Goal: Use online tool/utility: Utilize a website feature to perform a specific function

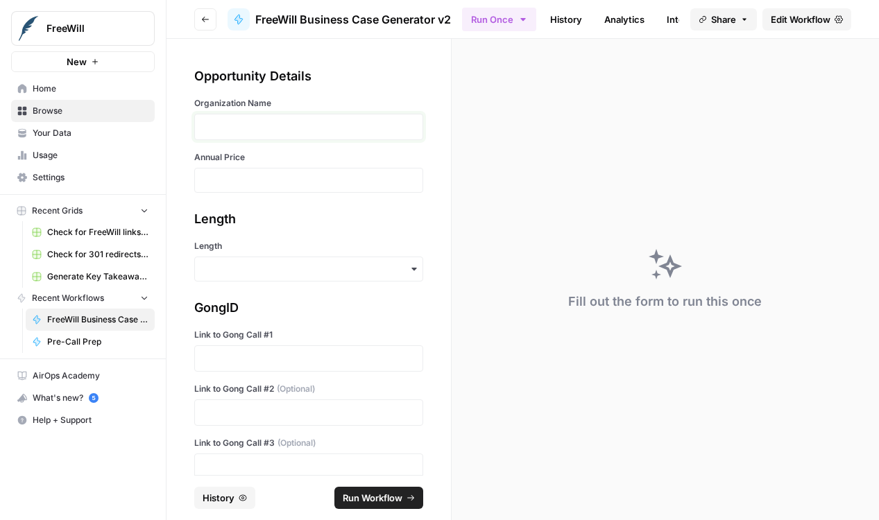
click at [272, 122] on p at bounding box center [308, 127] width 211 height 14
click at [259, 181] on input "Annual Price" at bounding box center [308, 180] width 211 height 12
type input "19500"
click at [262, 289] on div "**********" at bounding box center [309, 257] width 284 height 436
click at [268, 270] on input "Length" at bounding box center [308, 269] width 211 height 14
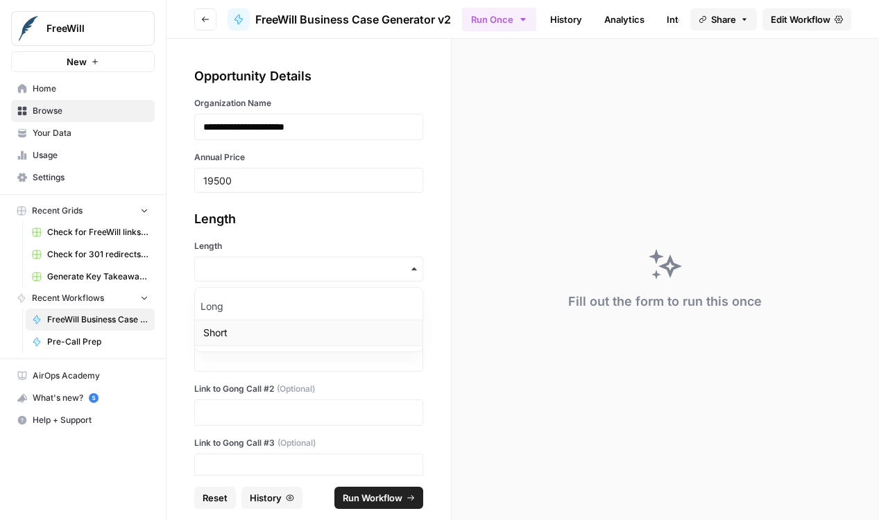
click at [271, 321] on div "Short" at bounding box center [309, 333] width 228 height 26
click at [264, 352] on p at bounding box center [308, 359] width 211 height 14
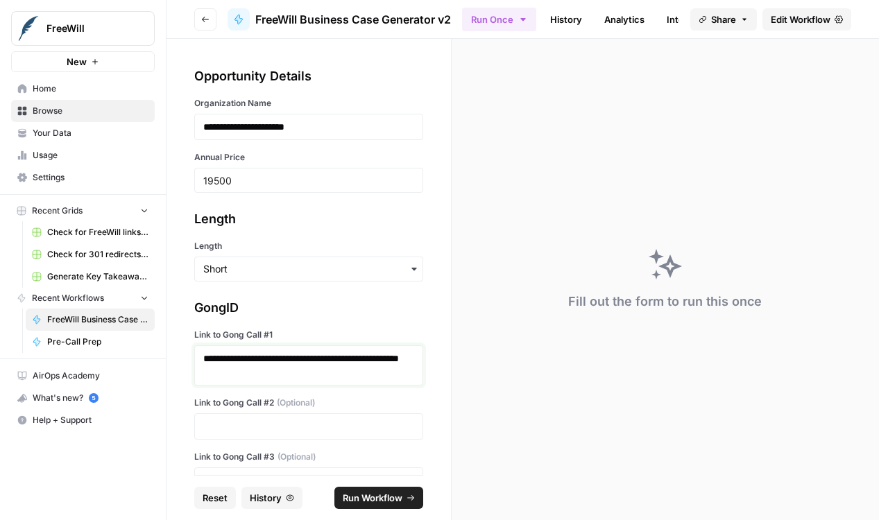
scroll to position [73, 0]
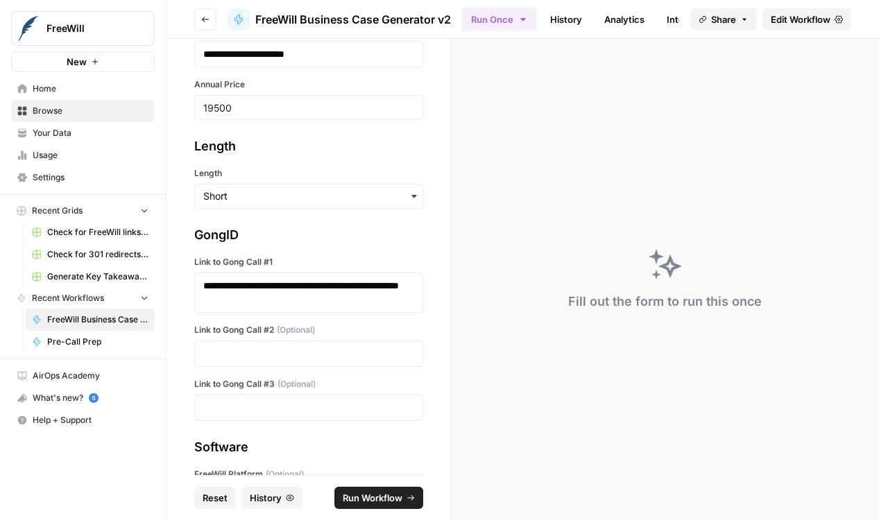
click at [338, 344] on div at bounding box center [308, 354] width 229 height 26
click at [330, 362] on div at bounding box center [308, 354] width 229 height 26
click at [307, 348] on p at bounding box center [308, 354] width 211 height 14
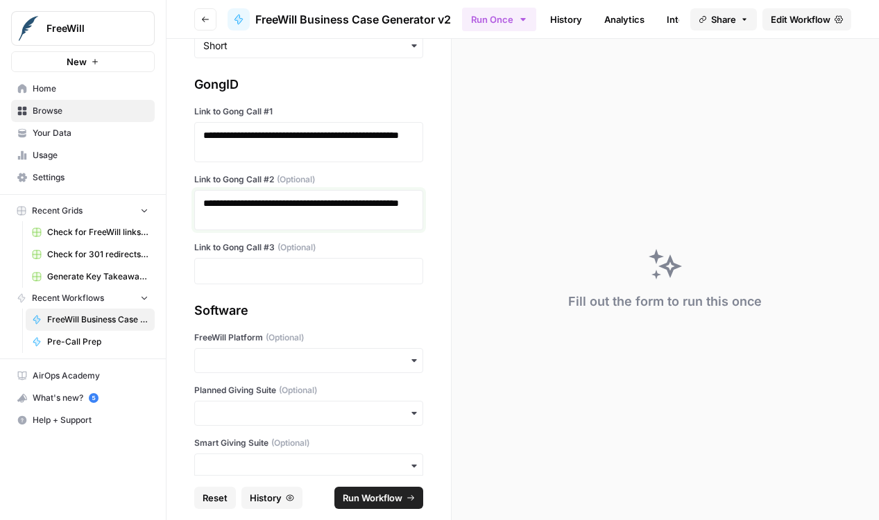
scroll to position [246, 0]
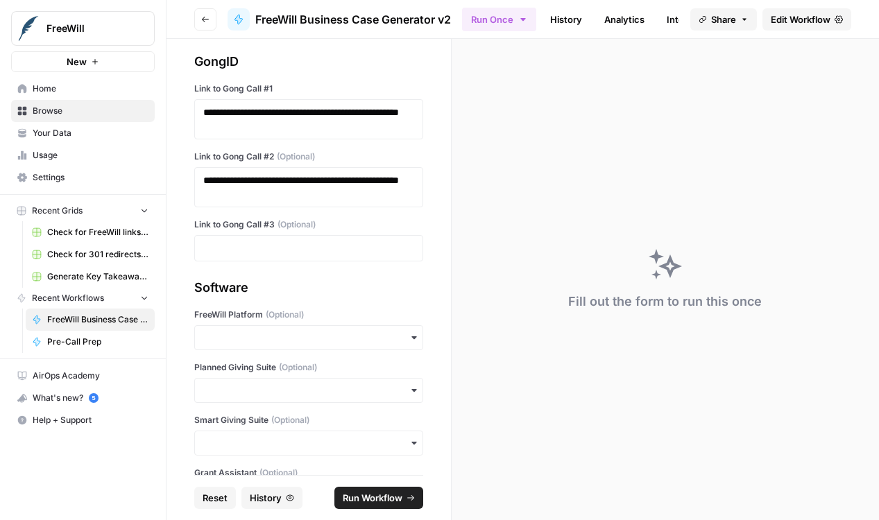
click at [327, 327] on div "button" at bounding box center [308, 337] width 229 height 25
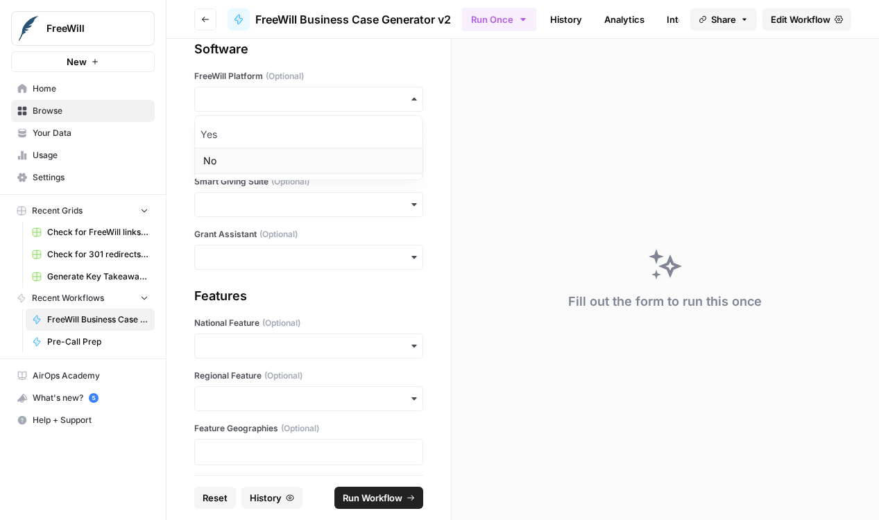
scroll to position [492, 0]
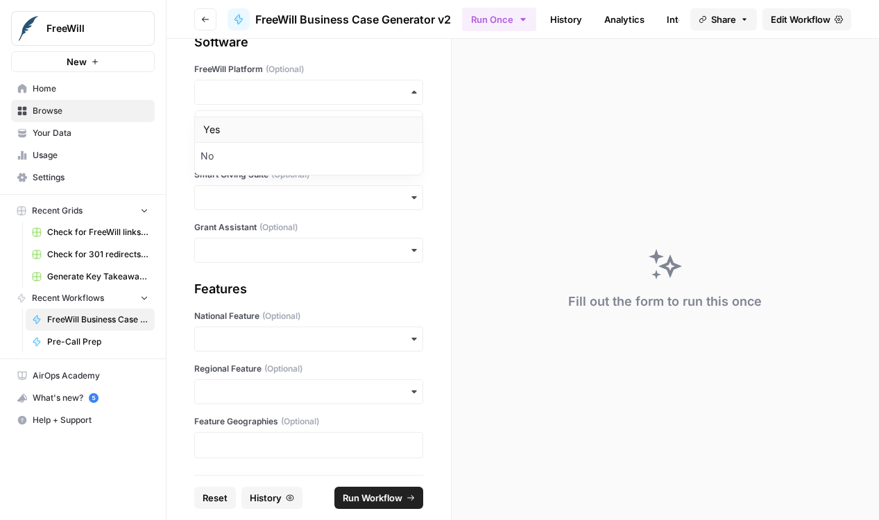
click at [344, 137] on div "Yes" at bounding box center [309, 130] width 228 height 26
click at [395, 505] on button "Run Workflow" at bounding box center [378, 498] width 89 height 22
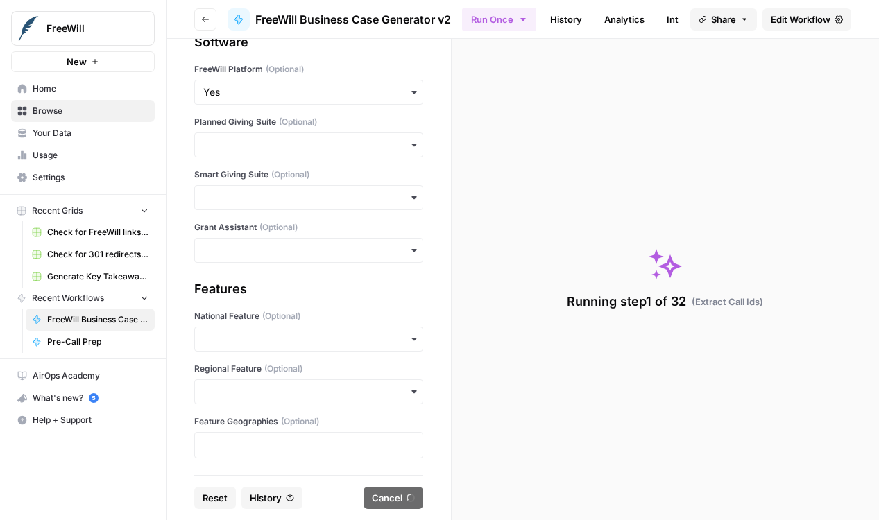
scroll to position [0, 0]
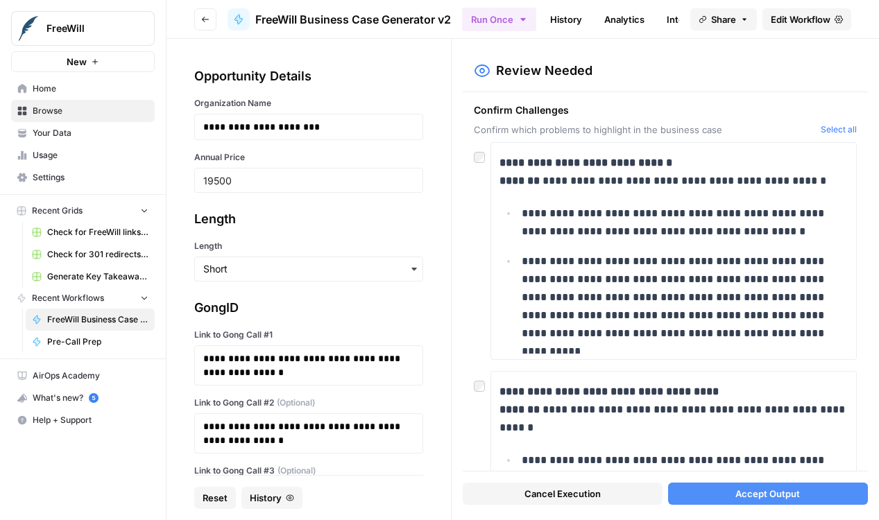
click at [471, 155] on div "**********" at bounding box center [665, 281] width 405 height 379
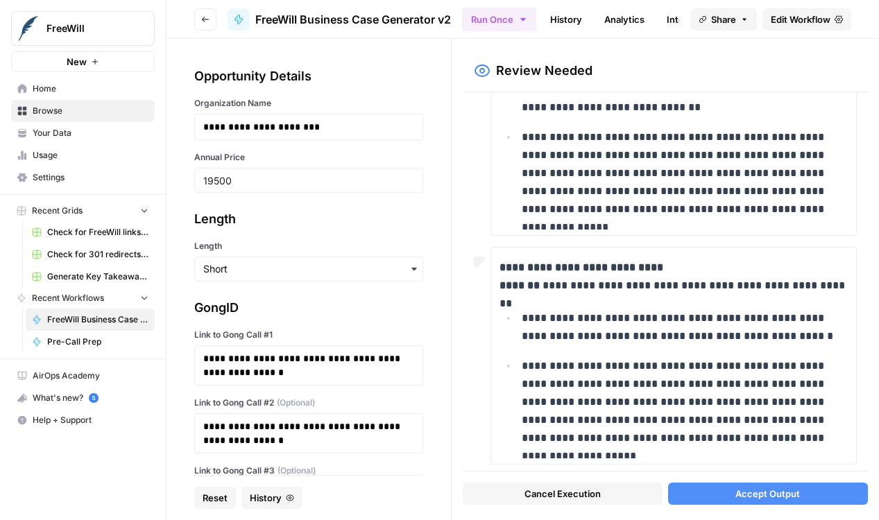
scroll to position [605, 0]
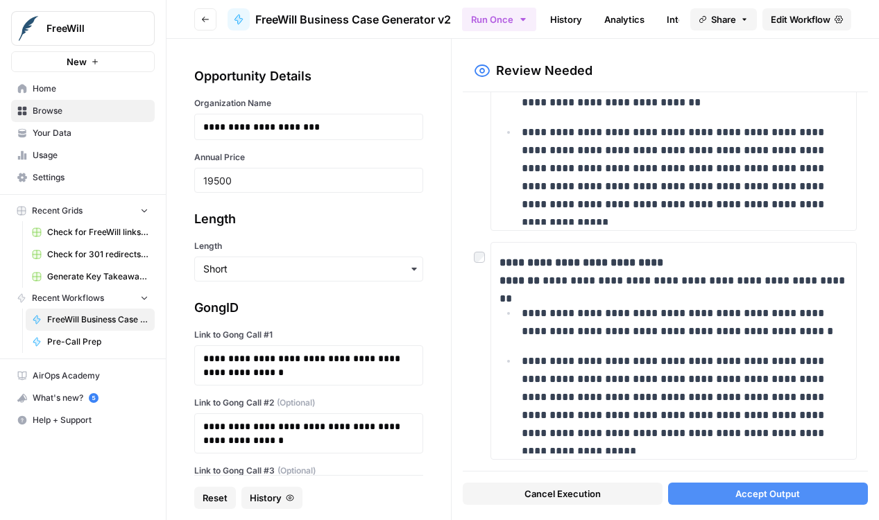
click at [791, 495] on span "Accept Output" at bounding box center [767, 494] width 65 height 14
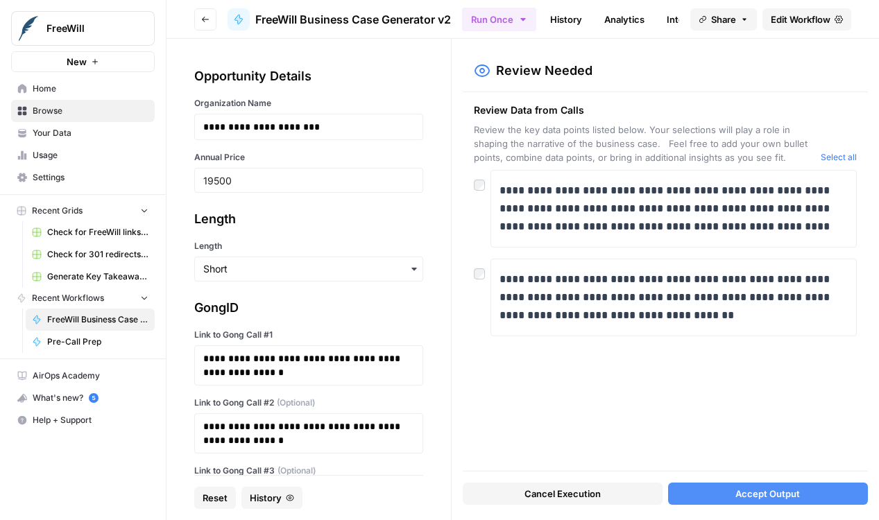
click at [706, 495] on button "Accept Output" at bounding box center [768, 494] width 200 height 22
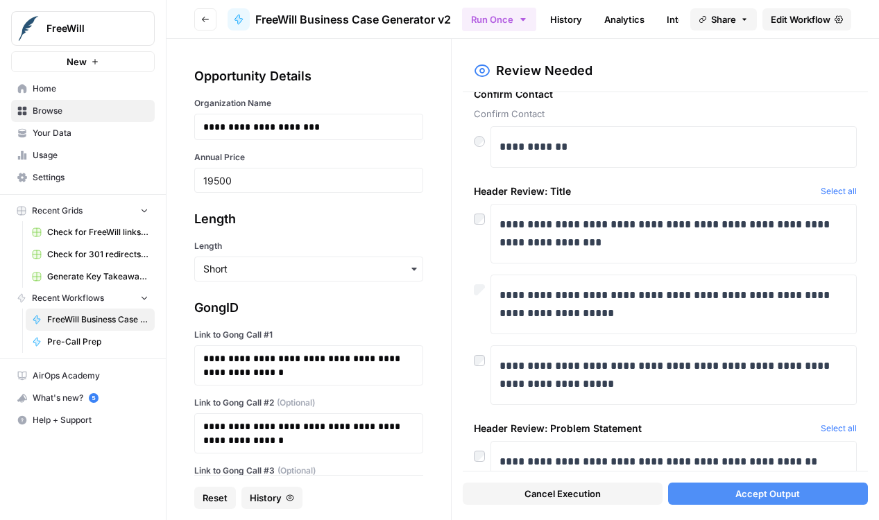
scroll to position [144, 0]
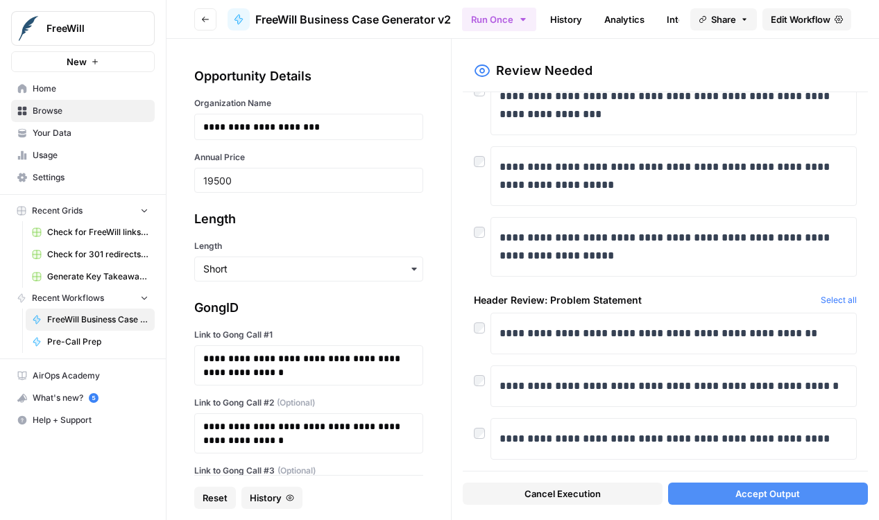
click at [740, 491] on span "Accept Output" at bounding box center [767, 494] width 65 height 14
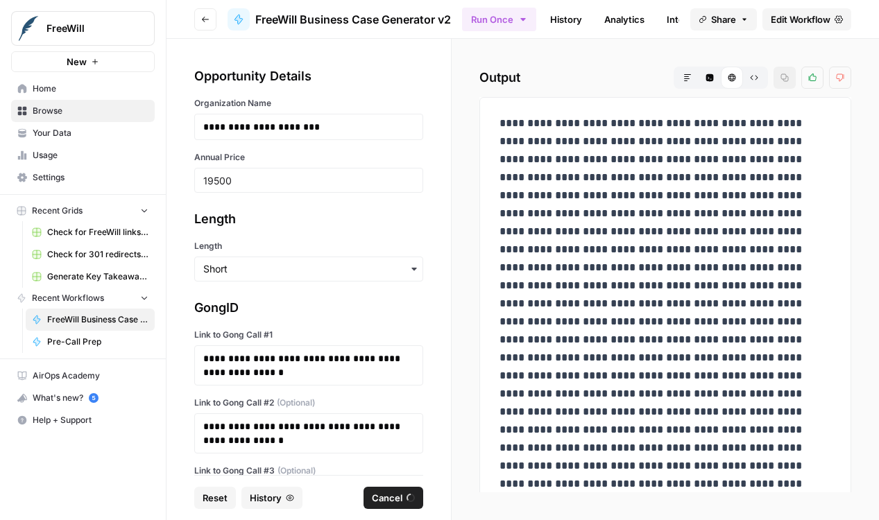
click at [520, 248] on p at bounding box center [666, 402] width 332 height 577
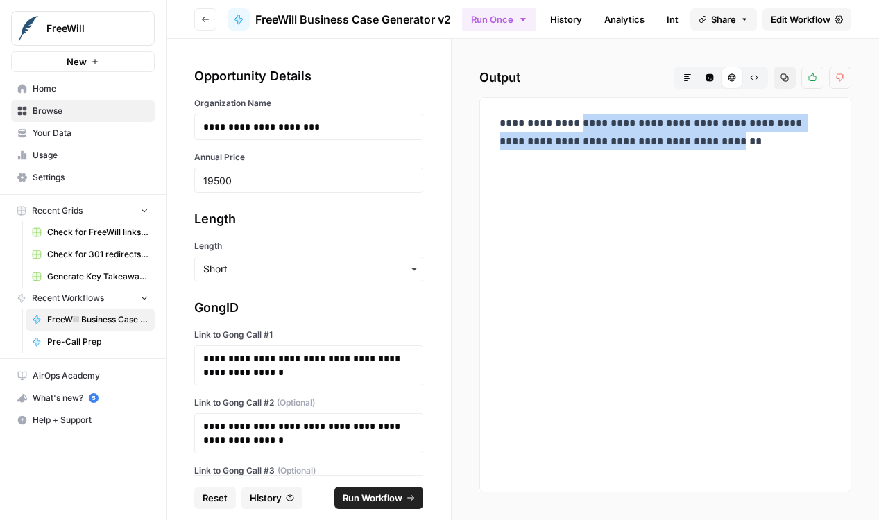
drag, startPoint x: 688, startPoint y: 160, endPoint x: 504, endPoint y: 148, distance: 184.2
click at [504, 148] on p "**********" at bounding box center [666, 141] width 332 height 54
copy p "**********"
